Goal: Information Seeking & Learning: Learn about a topic

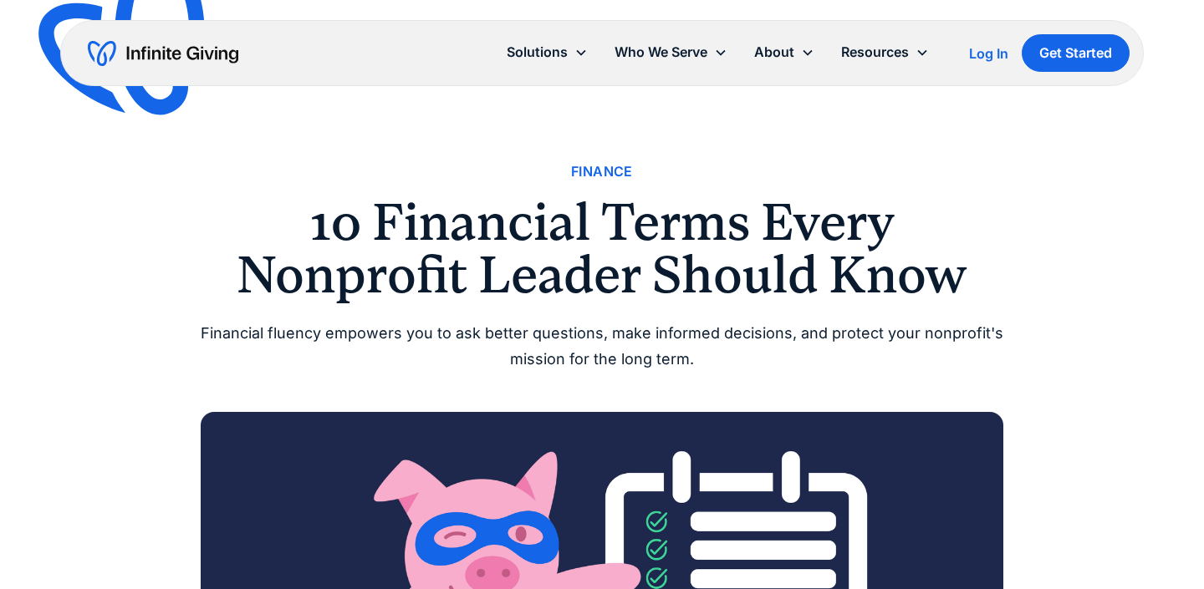
scroll to position [1532, 0]
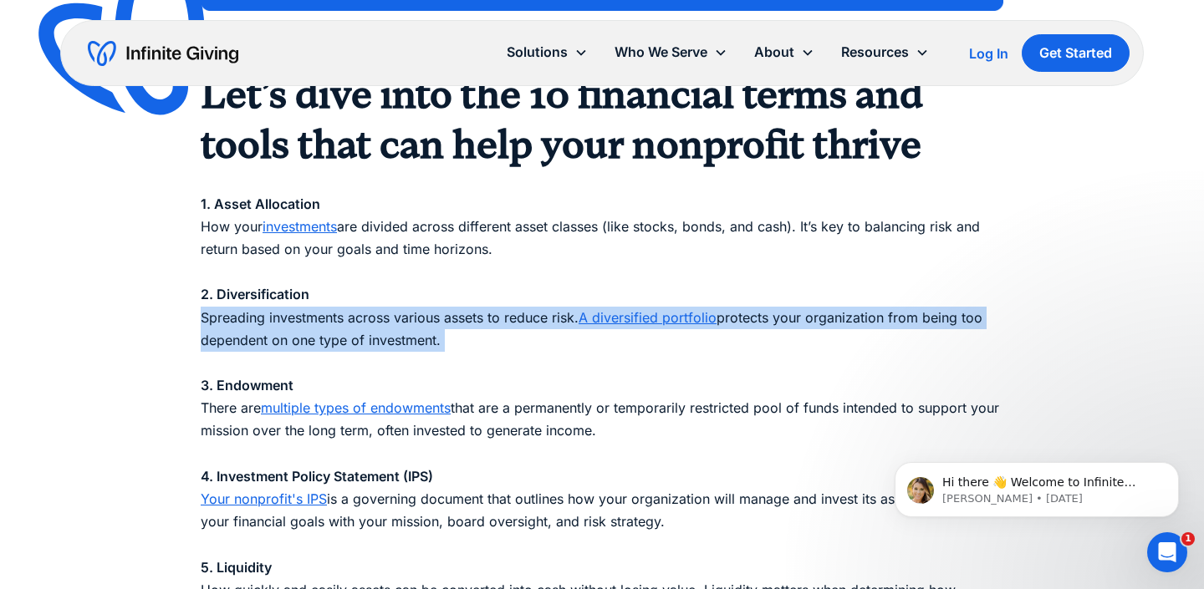
scroll to position [0, 0]
copy p "‍ Spreading investments across various assets to reduce risk. A diversified por…"
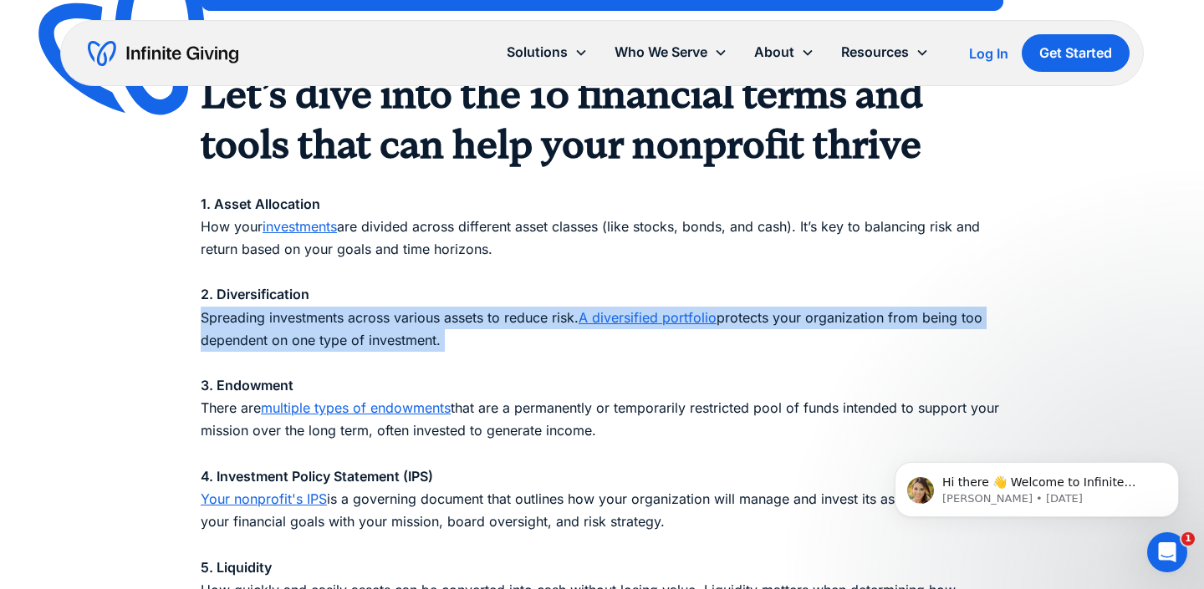
copy p "‍ Spreading investments across various assets to reduce risk. A diversified por…"
